Goal: Find specific page/section: Find specific page/section

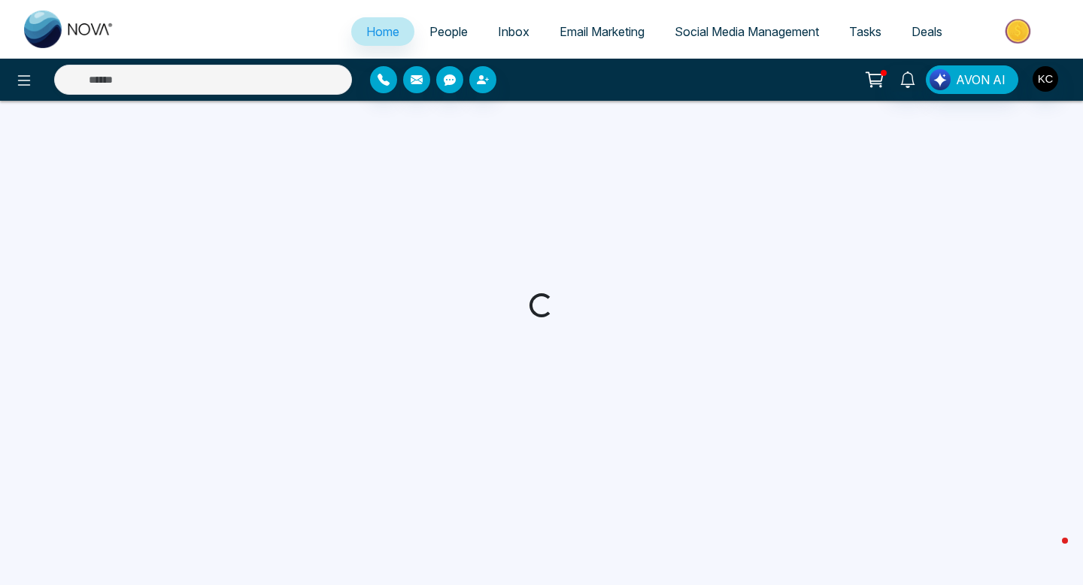
select select "*"
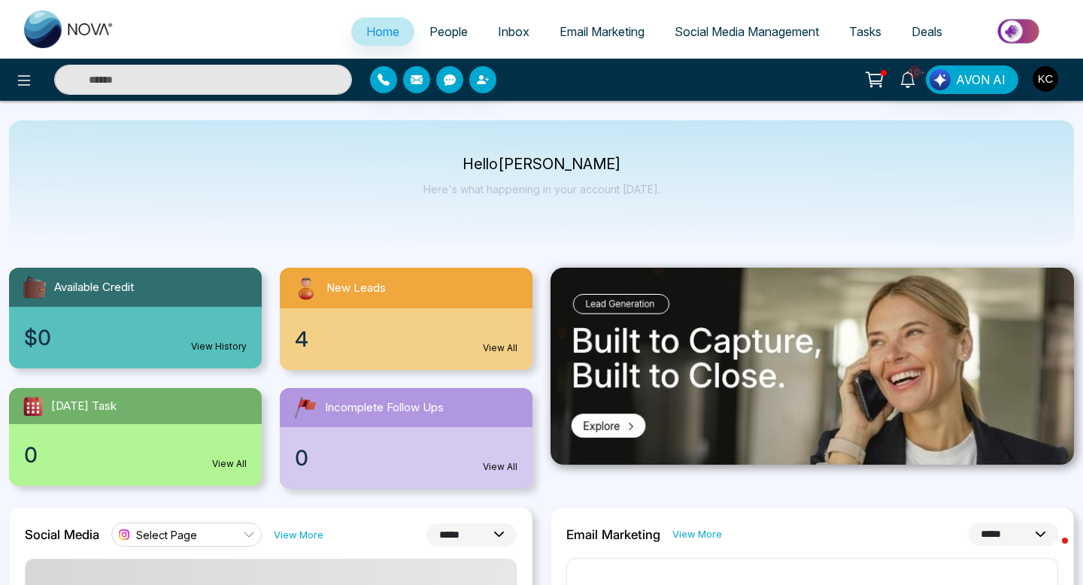
click at [497, 349] on link "View All" at bounding box center [500, 348] width 35 height 14
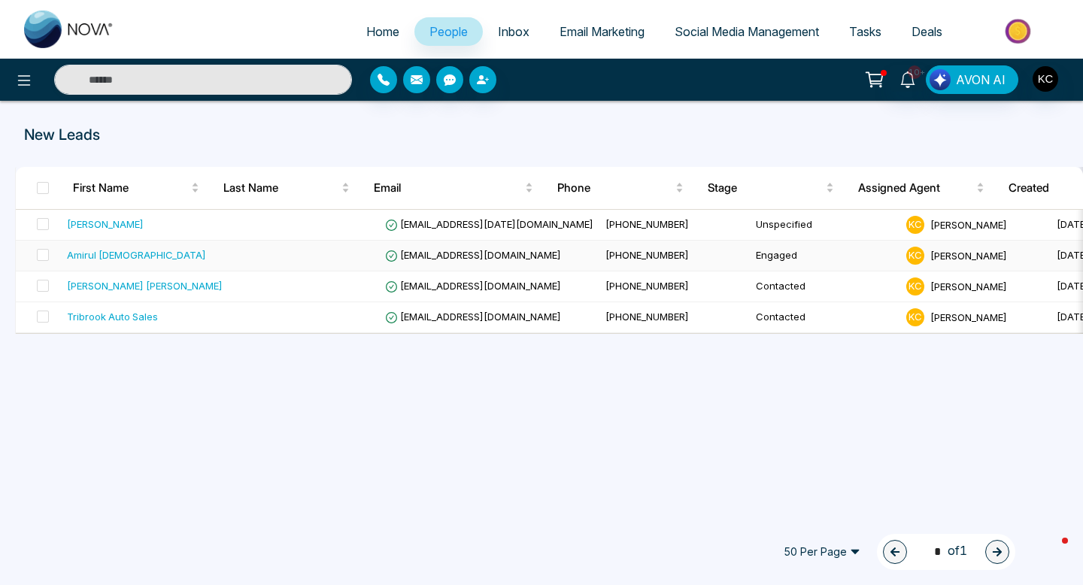
click at [229, 250] on td at bounding box center [304, 256] width 150 height 31
